Goal: Information Seeking & Learning: Learn about a topic

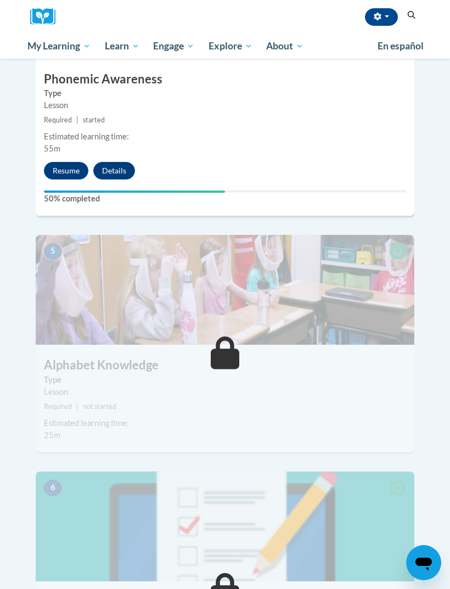
click at [70, 162] on button "Resume" at bounding box center [66, 171] width 44 height 18
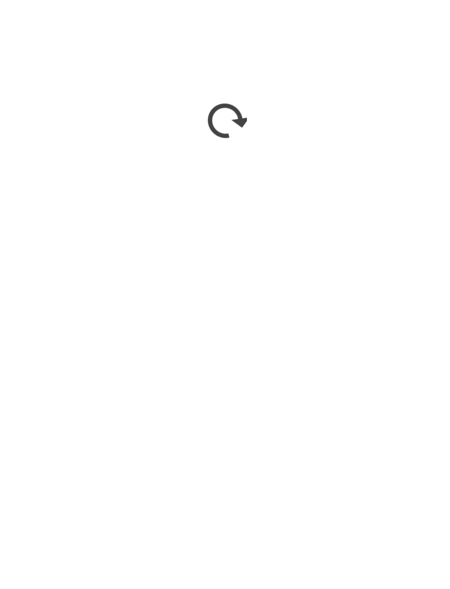
scroll to position [1463, 0]
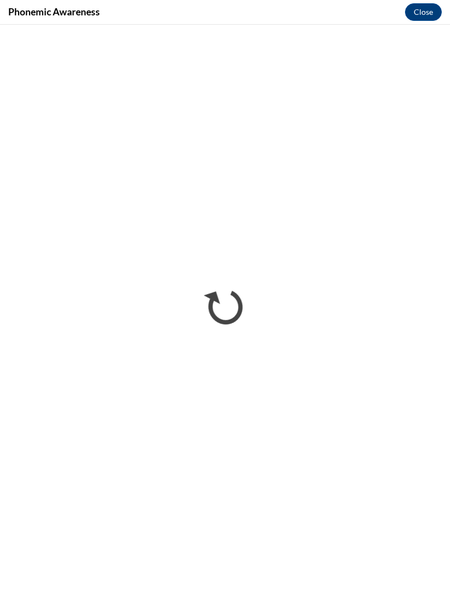
click at [428, 20] on button "Close" at bounding box center [423, 12] width 37 height 18
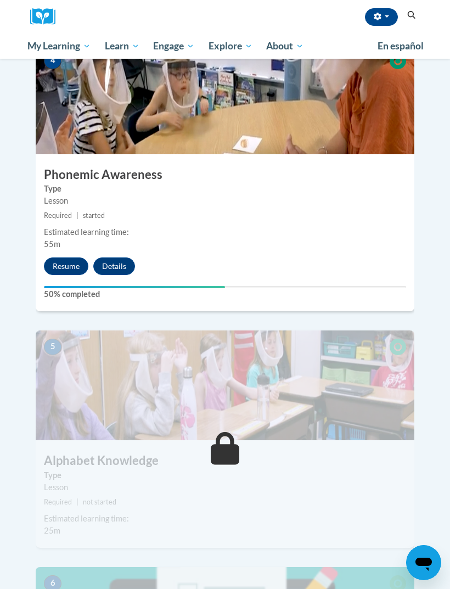
scroll to position [1127, 0]
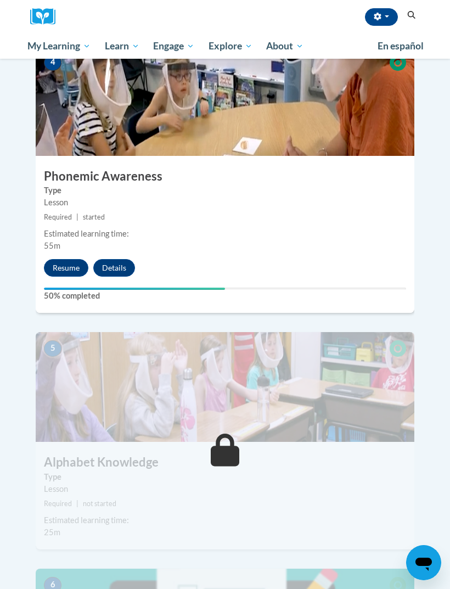
click at [64, 259] on button "Resume" at bounding box center [66, 268] width 44 height 18
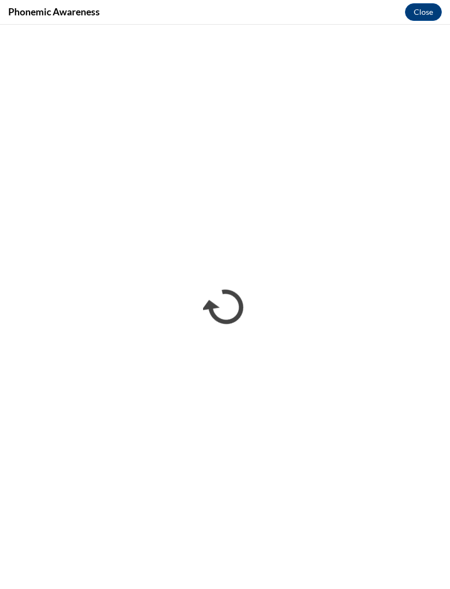
scroll to position [0, 0]
click at [436, 9] on button "Close" at bounding box center [423, 12] width 37 height 18
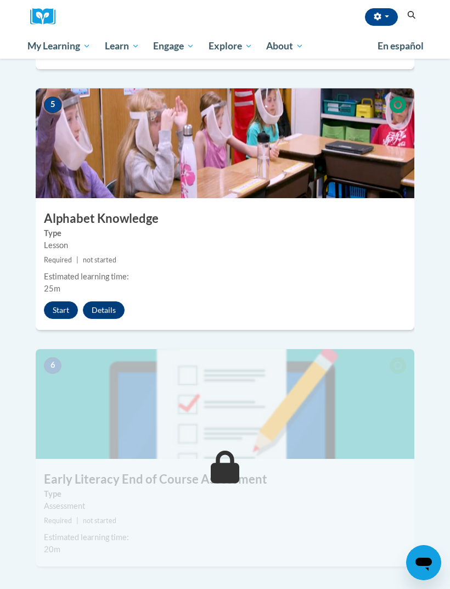
scroll to position [1369, 0]
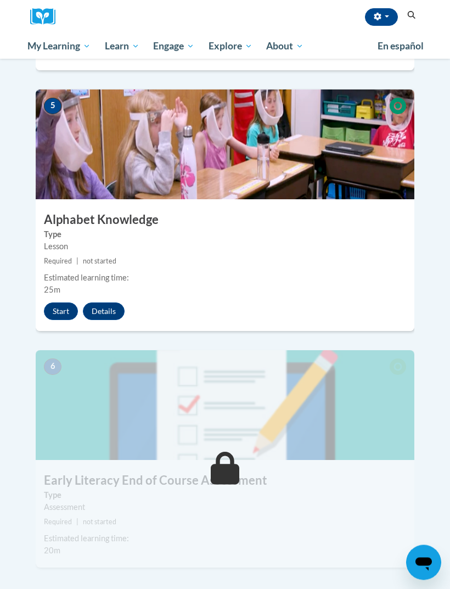
click at [57, 295] on div "5 Alphabet Knowledge Type Lesson Required | not started Estimated learning time…" at bounding box center [225, 211] width 379 height 242
click at [71, 303] on button "Start" at bounding box center [61, 312] width 34 height 18
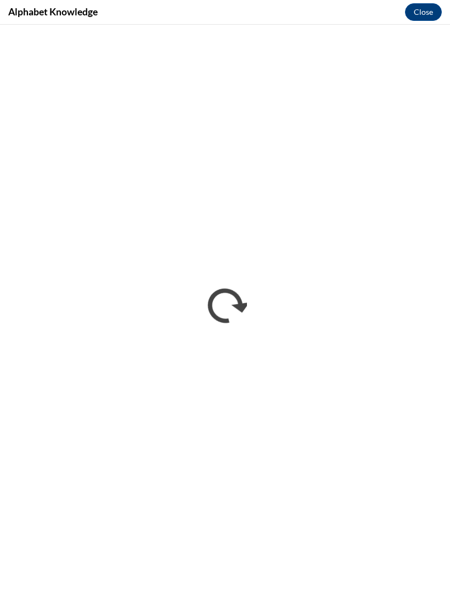
scroll to position [0, 0]
